Goal: Obtain resource: Download file/media

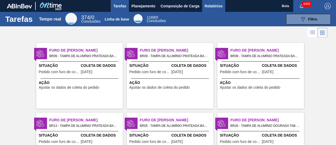
click at [213, 6] on font "Relatórios" at bounding box center [214, 6] width 18 height 4
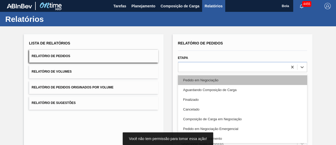
click at [192, 71] on div "option Pedido em Negociação focused, 1 of 20. 20 results available. Use Up and …" at bounding box center [242, 67] width 129 height 10
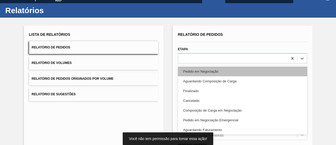
scroll to position [10, 0]
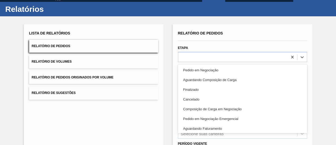
click at [204, 44] on div "Etapa Opção Pedido em Negociação focada, 1 de 20. 20 resultados disponíveis. Us…" at bounding box center [242, 53] width 129 height 18
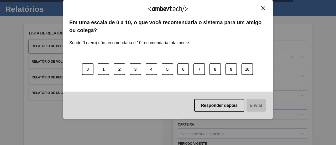
click at [261, 6] on img "Fechar" at bounding box center [263, 8] width 4 height 4
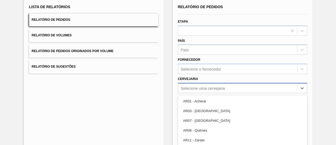
click at [208, 88] on div "option AR07 - [GEOGRAPHIC_DATA] focused, 3 of 92. 92 results available. Use Up …" at bounding box center [242, 88] width 129 height 10
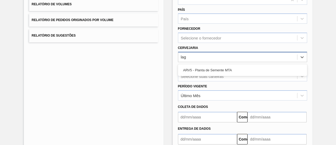
type input "la"
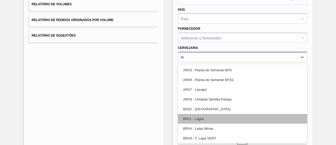
click at [202, 117] on font "BR21 - Lages" at bounding box center [193, 119] width 21 height 4
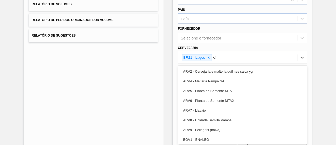
type input "Via"
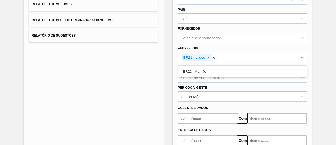
click at [201, 72] on font "BR22 - Viamão" at bounding box center [194, 71] width 23 height 4
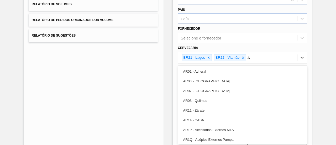
type input "Ag"
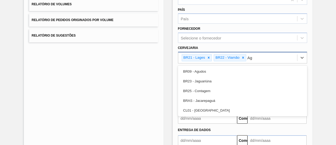
click at [201, 72] on font "BR09 - Agudos" at bounding box center [194, 71] width 23 height 4
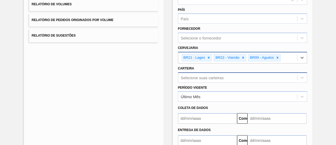
click at [219, 77] on div "Selecione suas carteiras" at bounding box center [242, 77] width 129 height 10
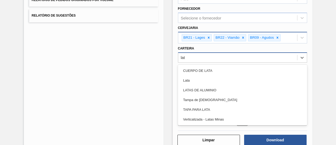
type input "lata"
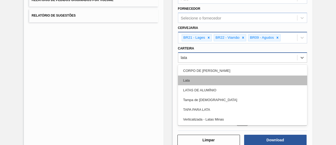
click at [217, 74] on div "CORPO DE [PERSON_NAME]" at bounding box center [242, 71] width 129 height 10
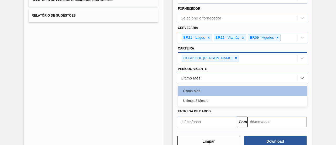
click at [218, 77] on div "Último Mês" at bounding box center [237, 78] width 119 height 8
click at [233, 55] on div at bounding box center [236, 58] width 6 height 7
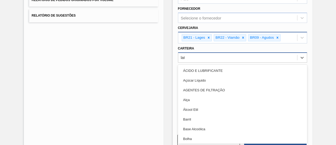
type input "lata"
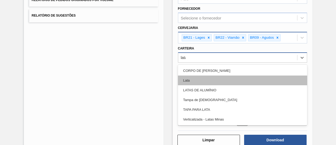
click at [198, 75] on div "Lata" at bounding box center [242, 80] width 129 height 10
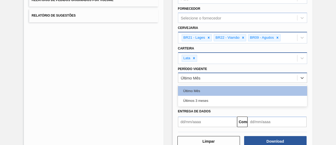
click at [200, 76] on div "Último Mês" at bounding box center [237, 78] width 119 height 8
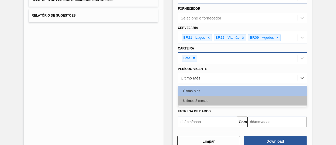
click at [201, 100] on font "Últimos 3 meses" at bounding box center [195, 100] width 25 height 4
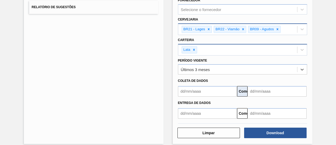
scroll to position [100, 0]
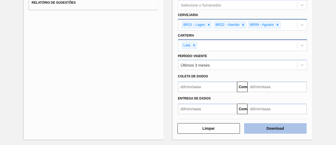
click at [268, 126] on font "Download" at bounding box center [275, 128] width 18 height 4
